Goal: Task Accomplishment & Management: Complete application form

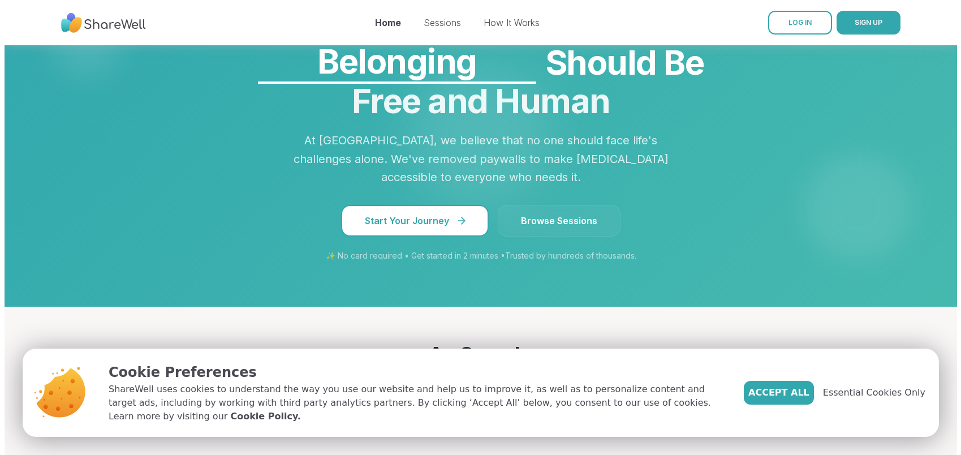
scroll to position [960, 0]
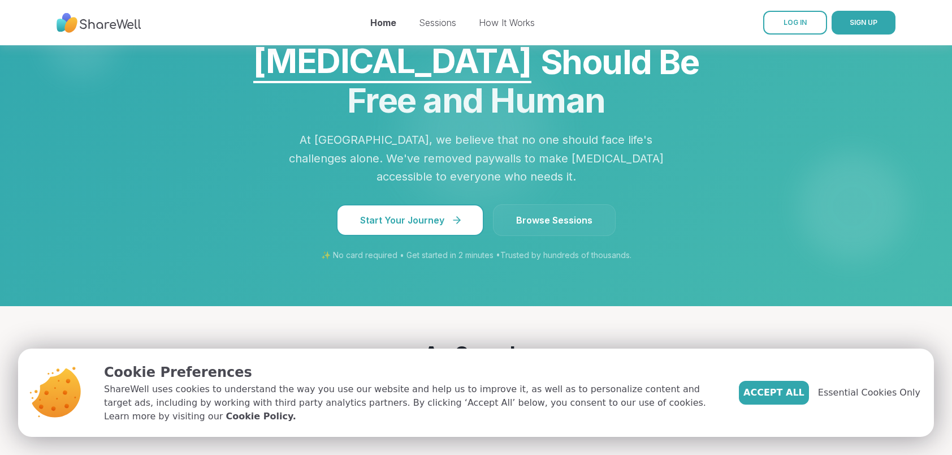
click at [431, 227] on span "Start Your Journey" at bounding box center [410, 220] width 100 height 14
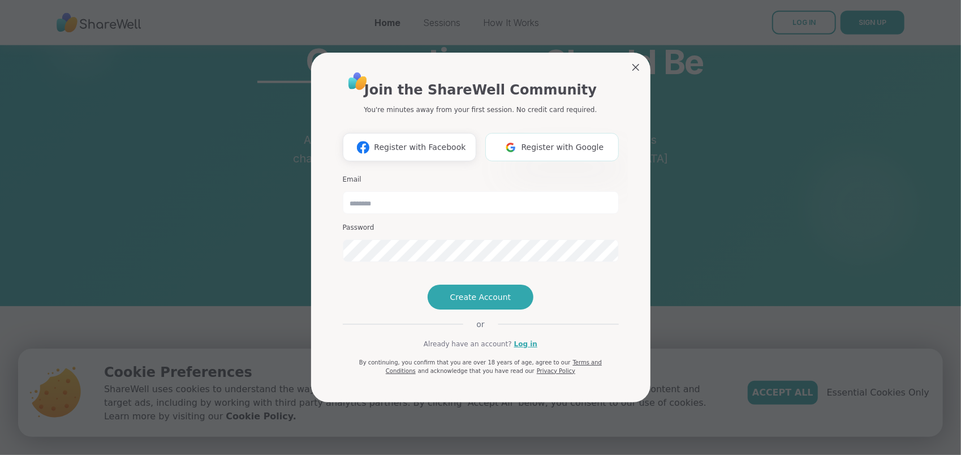
click at [560, 141] on span "Register with Google" at bounding box center [562, 147] width 83 height 12
click at [553, 141] on span "Register with Google" at bounding box center [562, 147] width 83 height 12
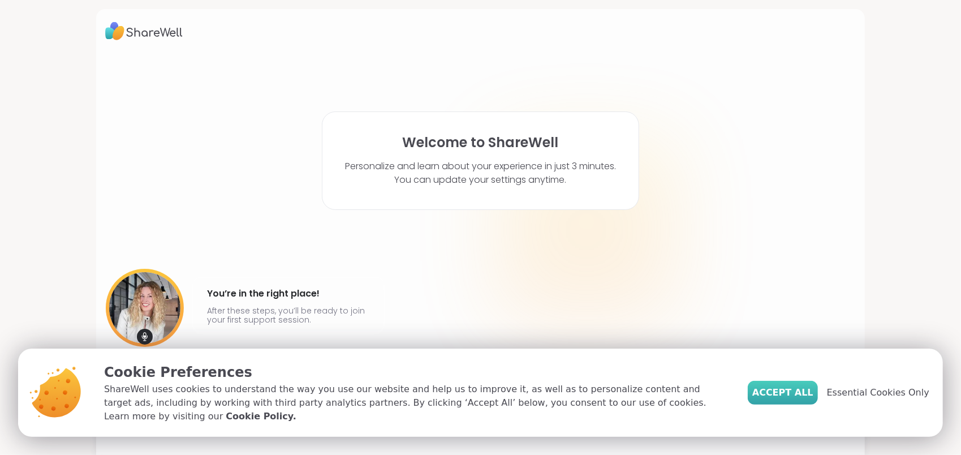
click at [793, 395] on span "Accept All" at bounding box center [782, 393] width 61 height 14
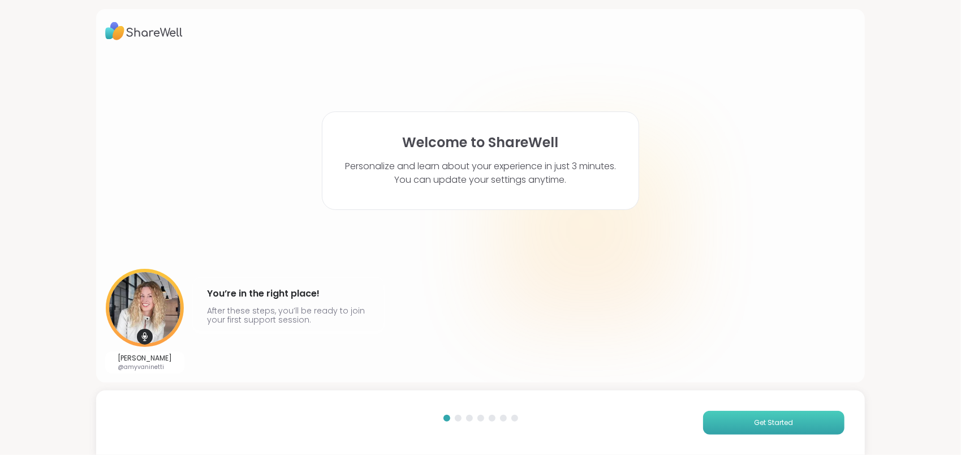
click at [784, 412] on button "Get Started" at bounding box center [773, 423] width 141 height 24
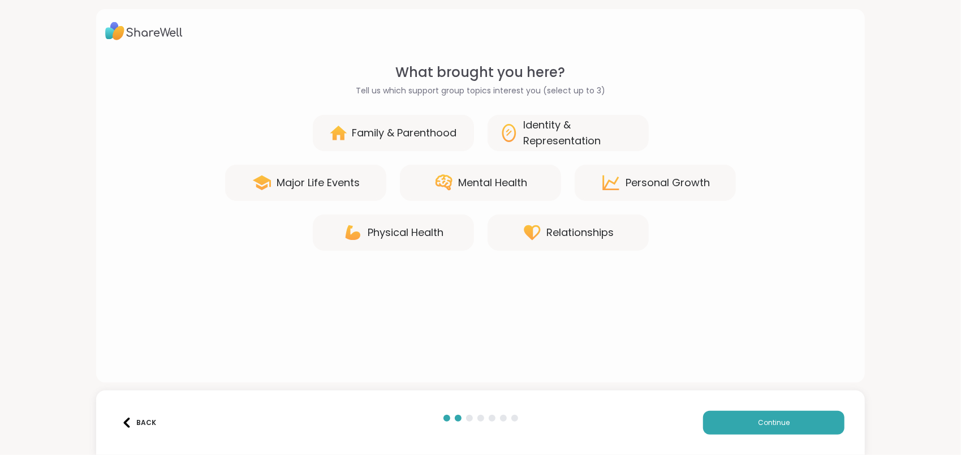
click at [499, 182] on div "Mental Health" at bounding box center [493, 183] width 69 height 16
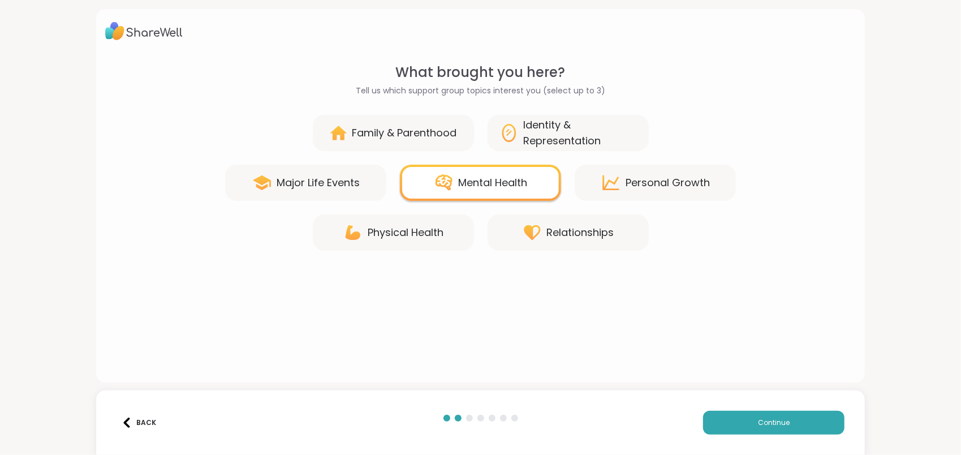
click at [414, 234] on div "Physical Health" at bounding box center [406, 233] width 76 height 16
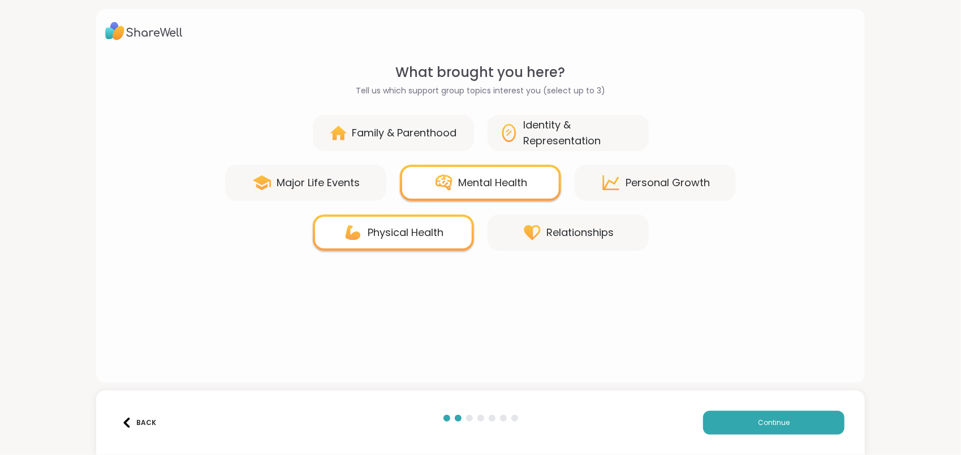
click at [633, 187] on div "Personal Growth" at bounding box center [667, 183] width 84 height 16
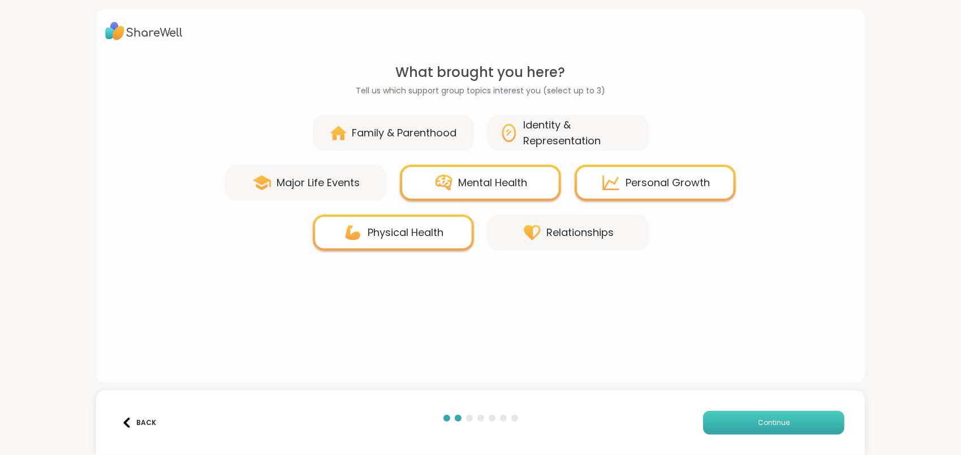
click at [772, 420] on span "Continue" at bounding box center [774, 422] width 32 height 10
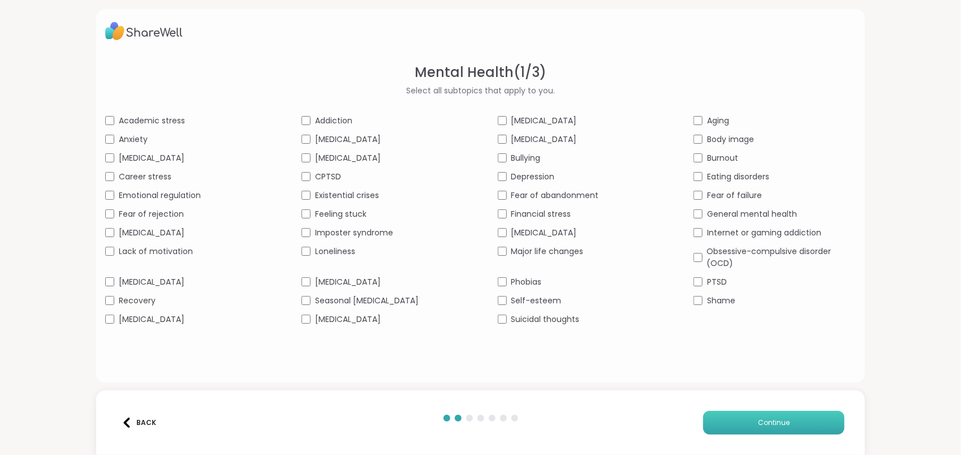
click at [784, 418] on button "Continue" at bounding box center [773, 423] width 141 height 24
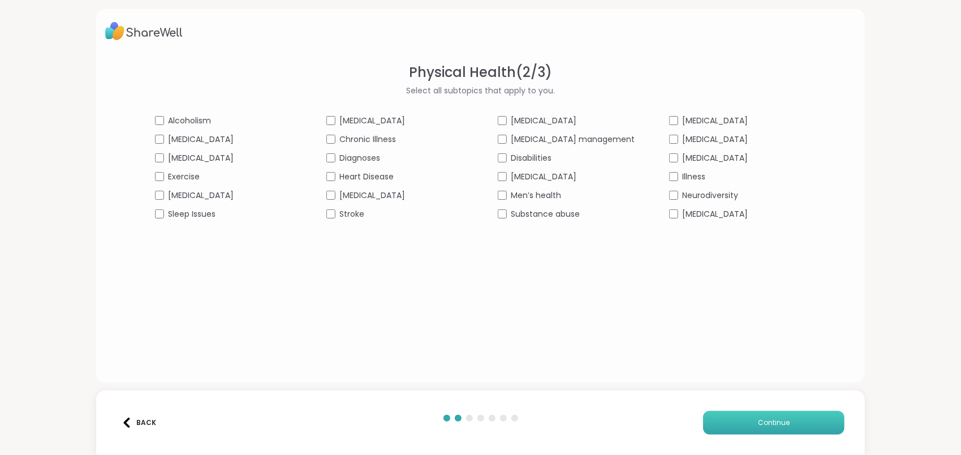
click at [776, 417] on span "Continue" at bounding box center [774, 422] width 32 height 10
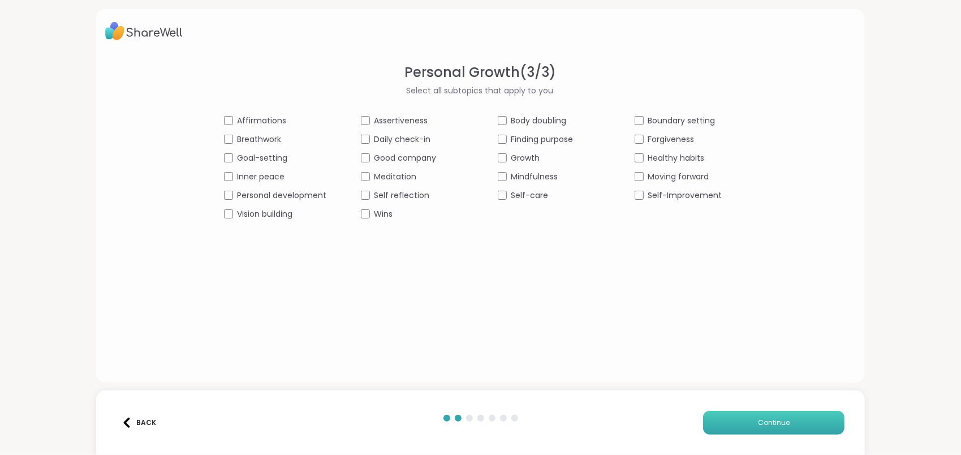
click at [766, 420] on span "Continue" at bounding box center [774, 422] width 32 height 10
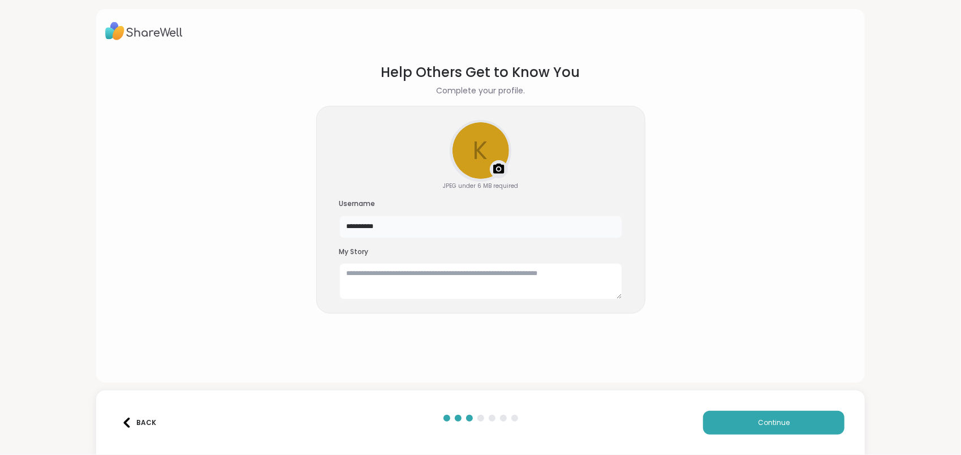
drag, startPoint x: 416, startPoint y: 222, endPoint x: 328, endPoint y: 219, distance: 88.3
click at [328, 219] on div "**********" at bounding box center [480, 210] width 329 height 208
type input "**********"
